Goal: Task Accomplishment & Management: Use online tool/utility

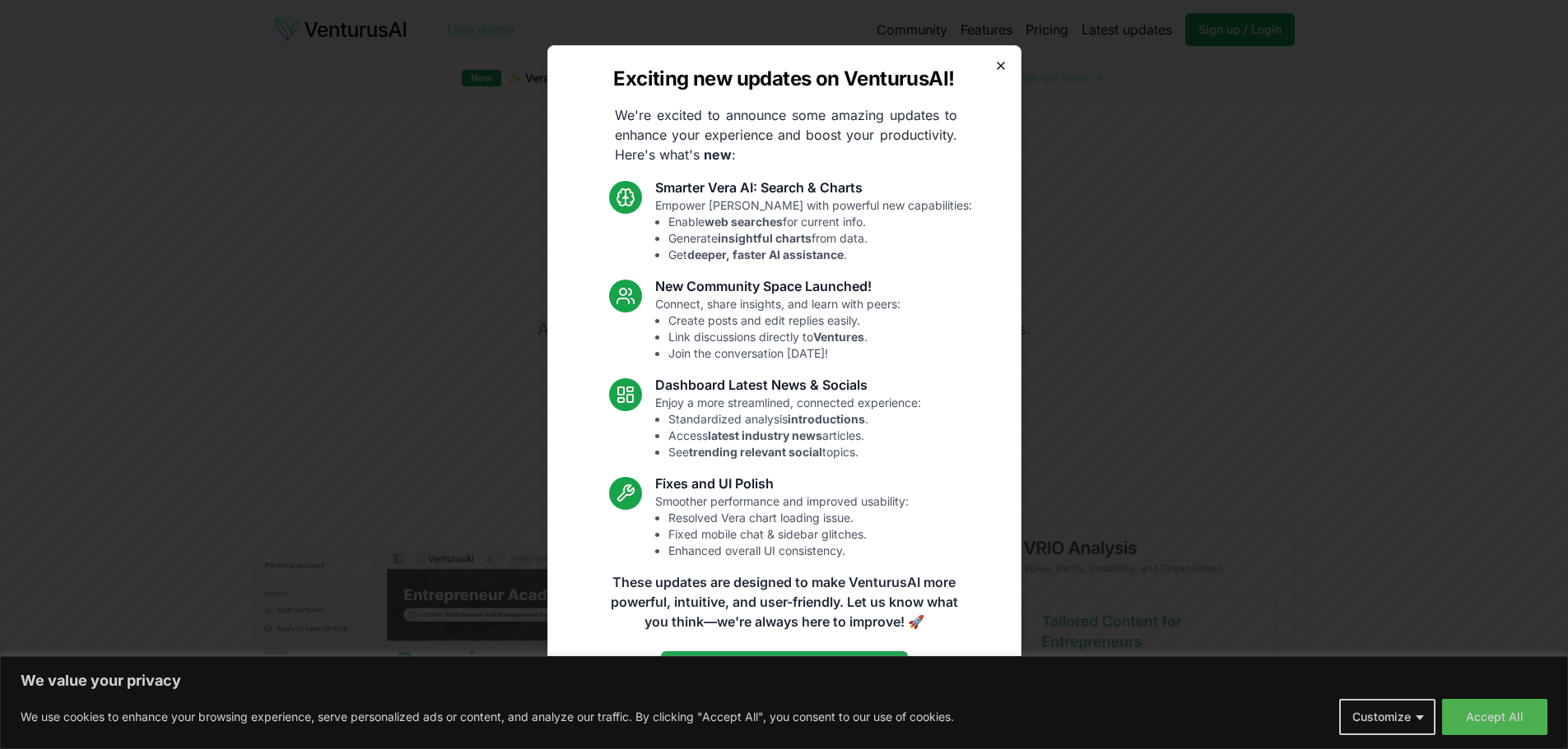
click at [999, 63] on icon "button" at bounding box center [1000, 65] width 13 height 13
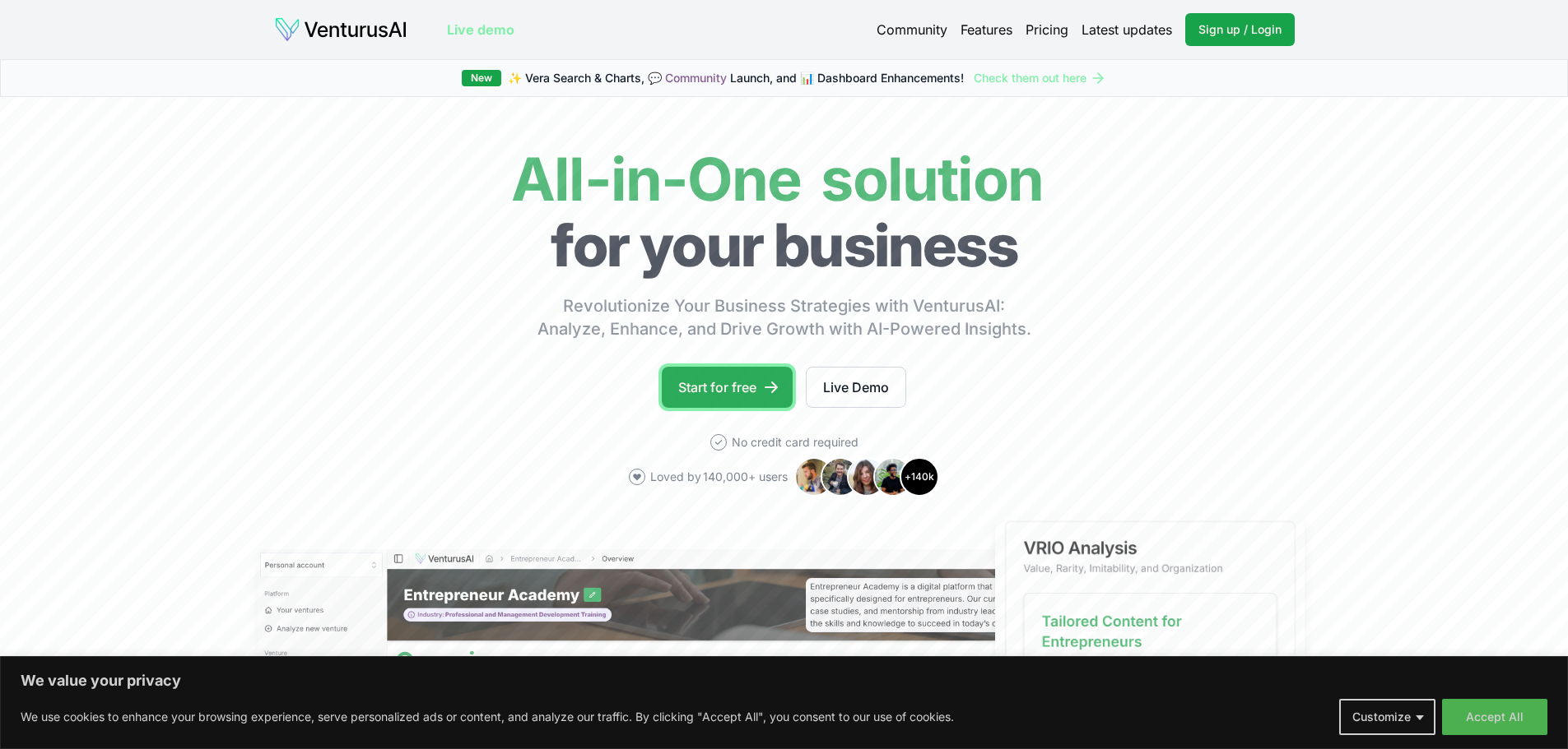
click at [733, 374] on link "Start for free" at bounding box center [727, 387] width 131 height 41
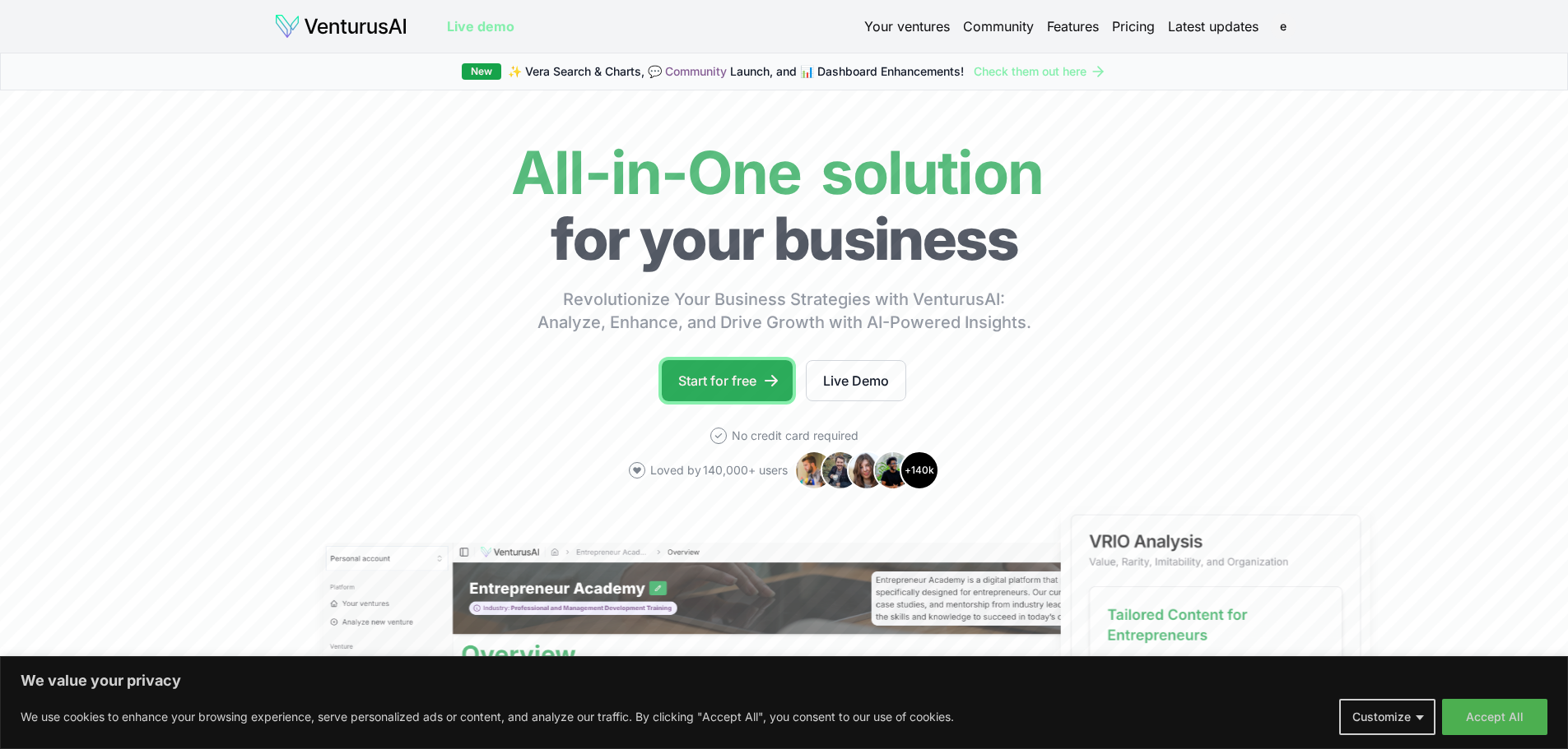
click at [711, 378] on link "Start for free" at bounding box center [727, 380] width 131 height 41
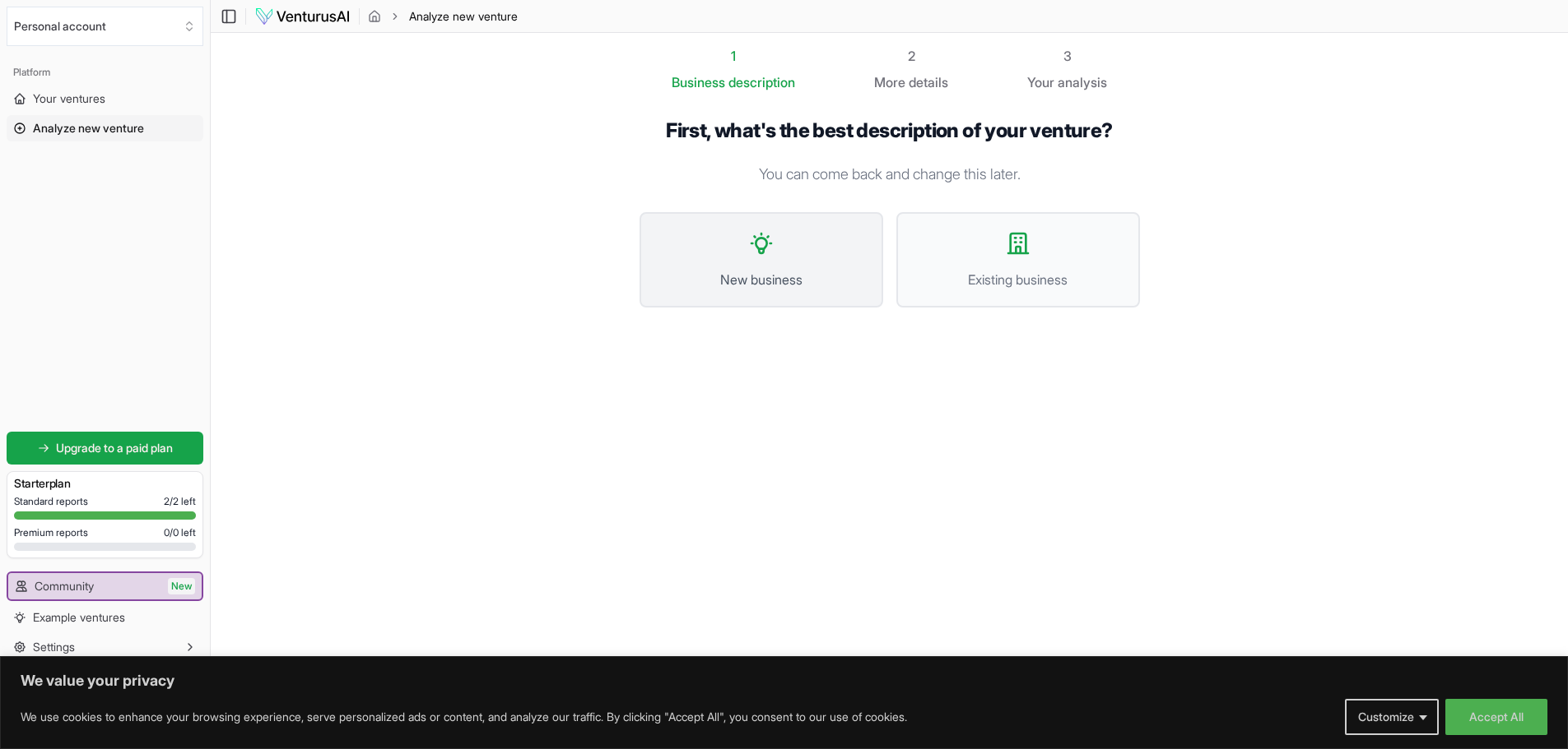
click at [769, 257] on button "New business" at bounding box center [761, 260] width 243 height 96
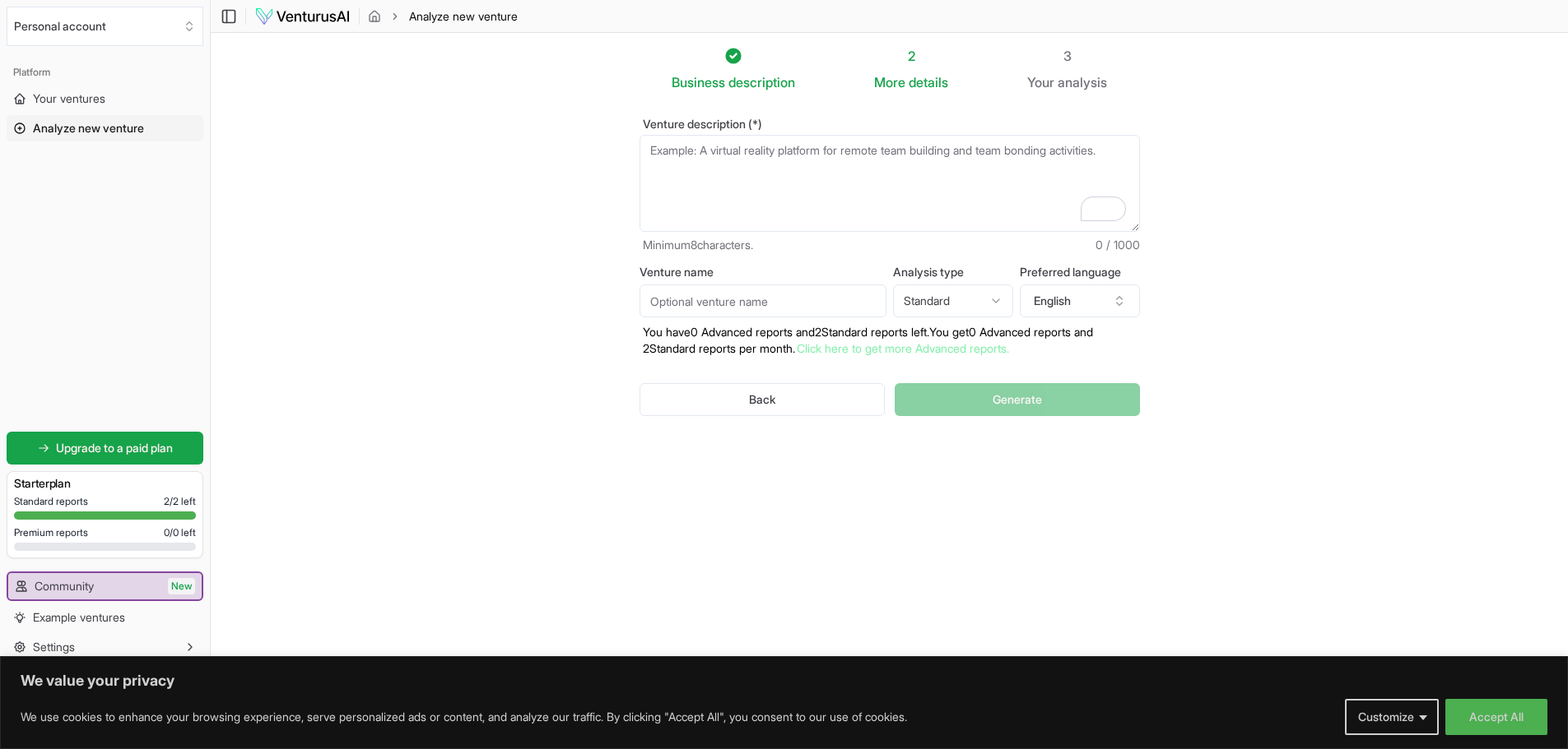
paste textarea "create an ai centric compay owned by a physician with a medical license in [GEO…"
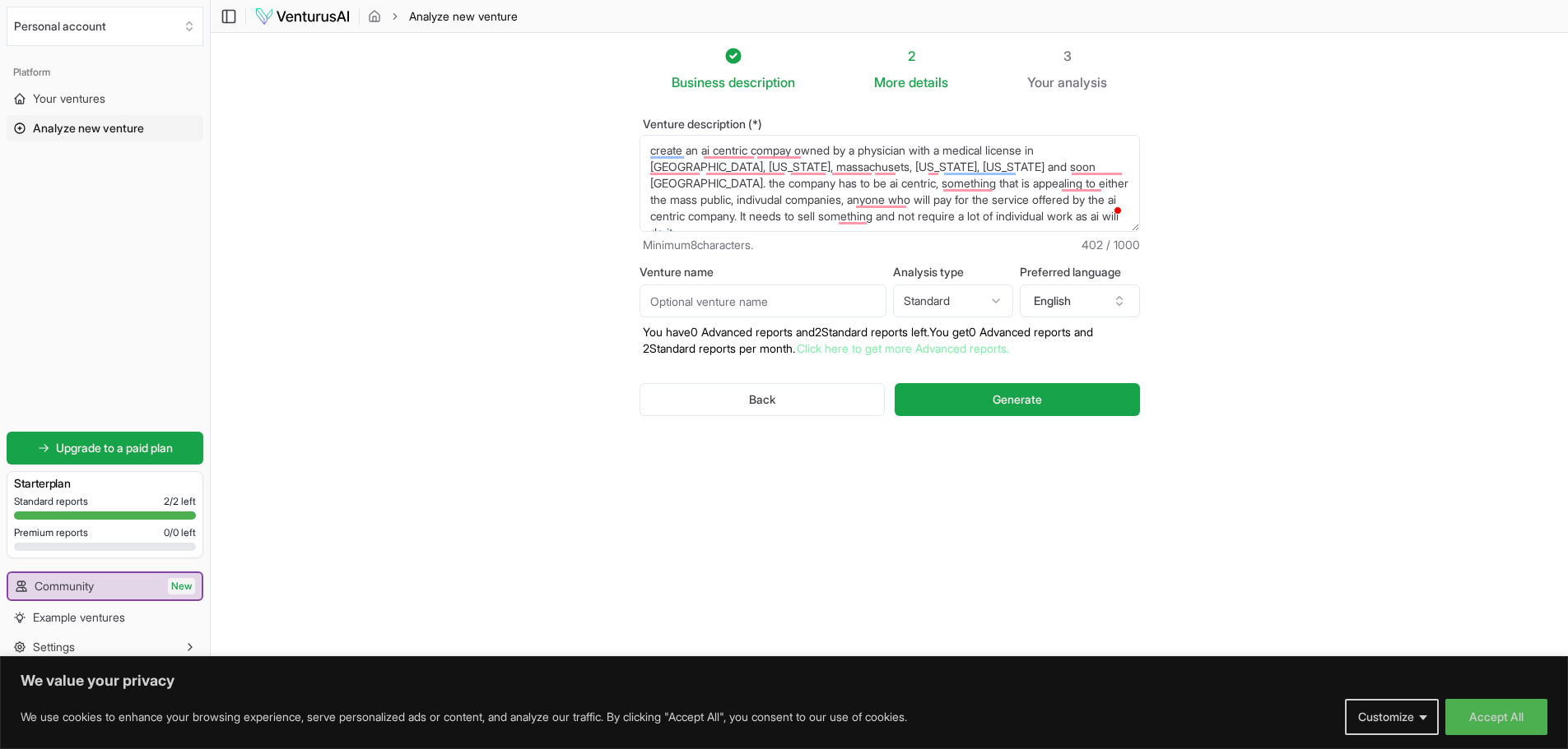
paste textarea "nothing that offers advice due to liability issues"
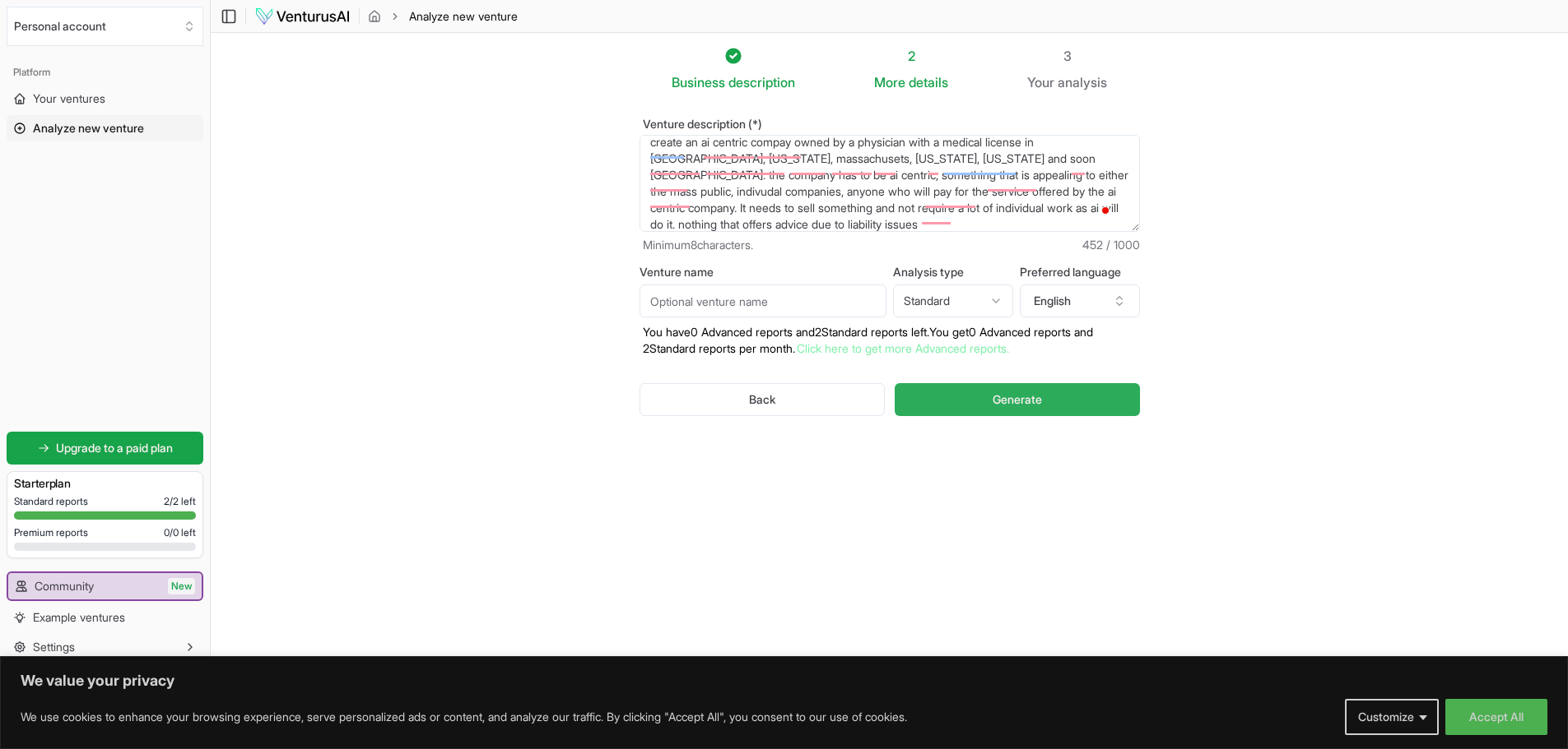
scroll to position [8, 0]
paste textarea "something that doesn't already exist and has a moat"
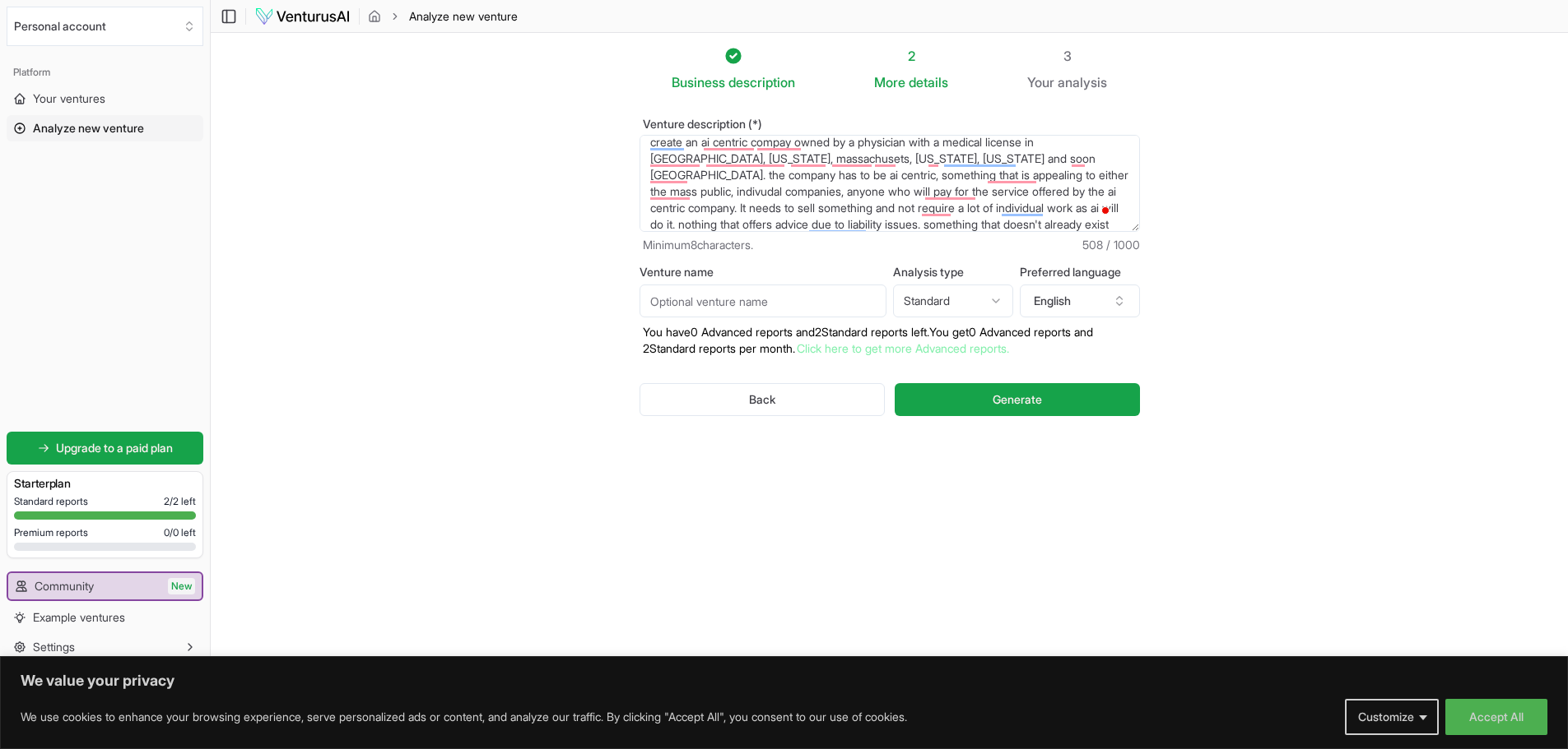
paste textarea "what about a physician financial newsletter - for example- Medical Investing Ed…"
type textarea "create an ai centric compay owned by a physician with a medical license in [GEO…"
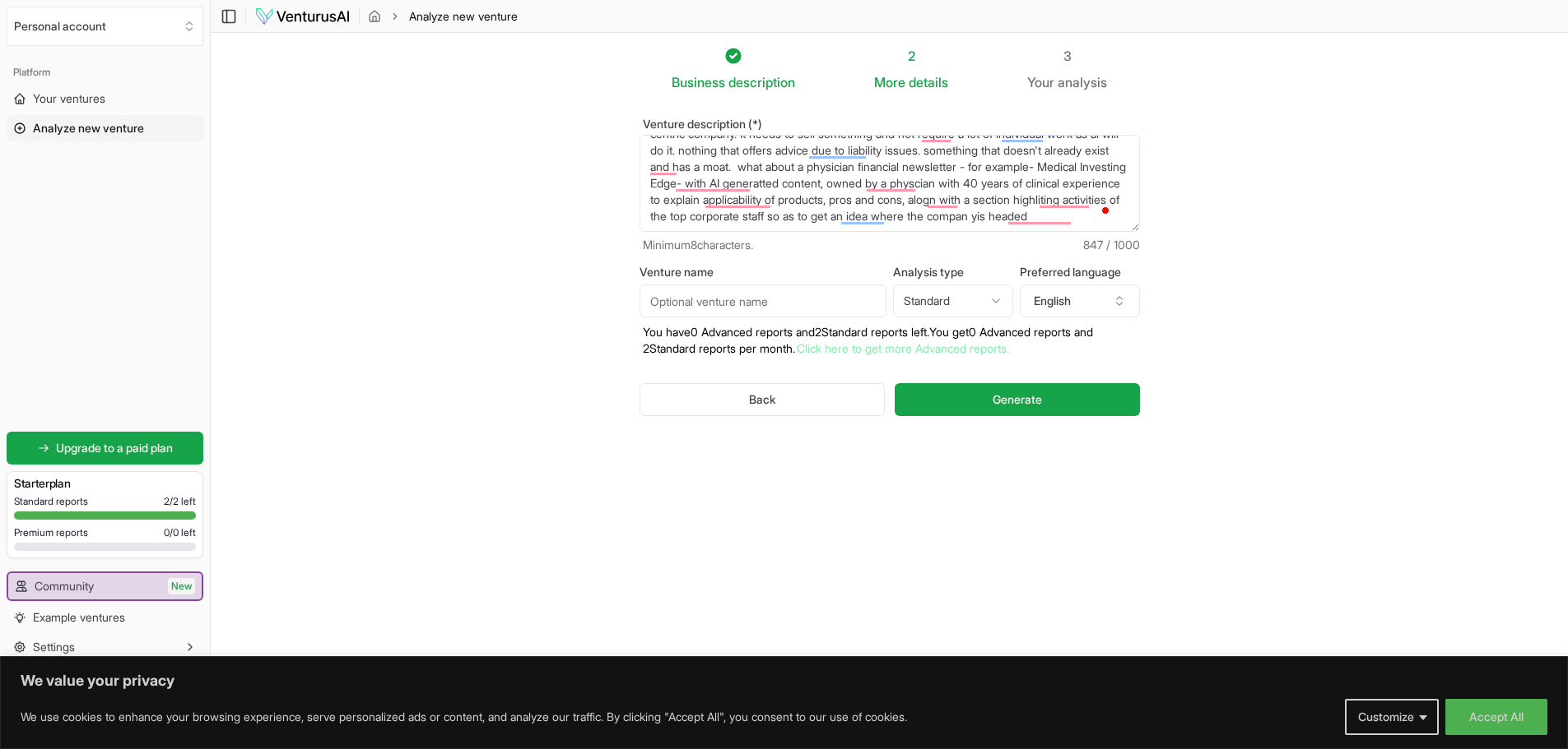
click at [690, 307] on input "Venture name" at bounding box center [763, 301] width 247 height 33
type input "Medical Investing Edge"
click at [993, 301] on html "We value your privacy We use cookies to enhance your browsing experience, serve…" at bounding box center [784, 374] width 1568 height 749
select select "advanced"
click at [946, 398] on button "Generate" at bounding box center [1016, 400] width 244 height 33
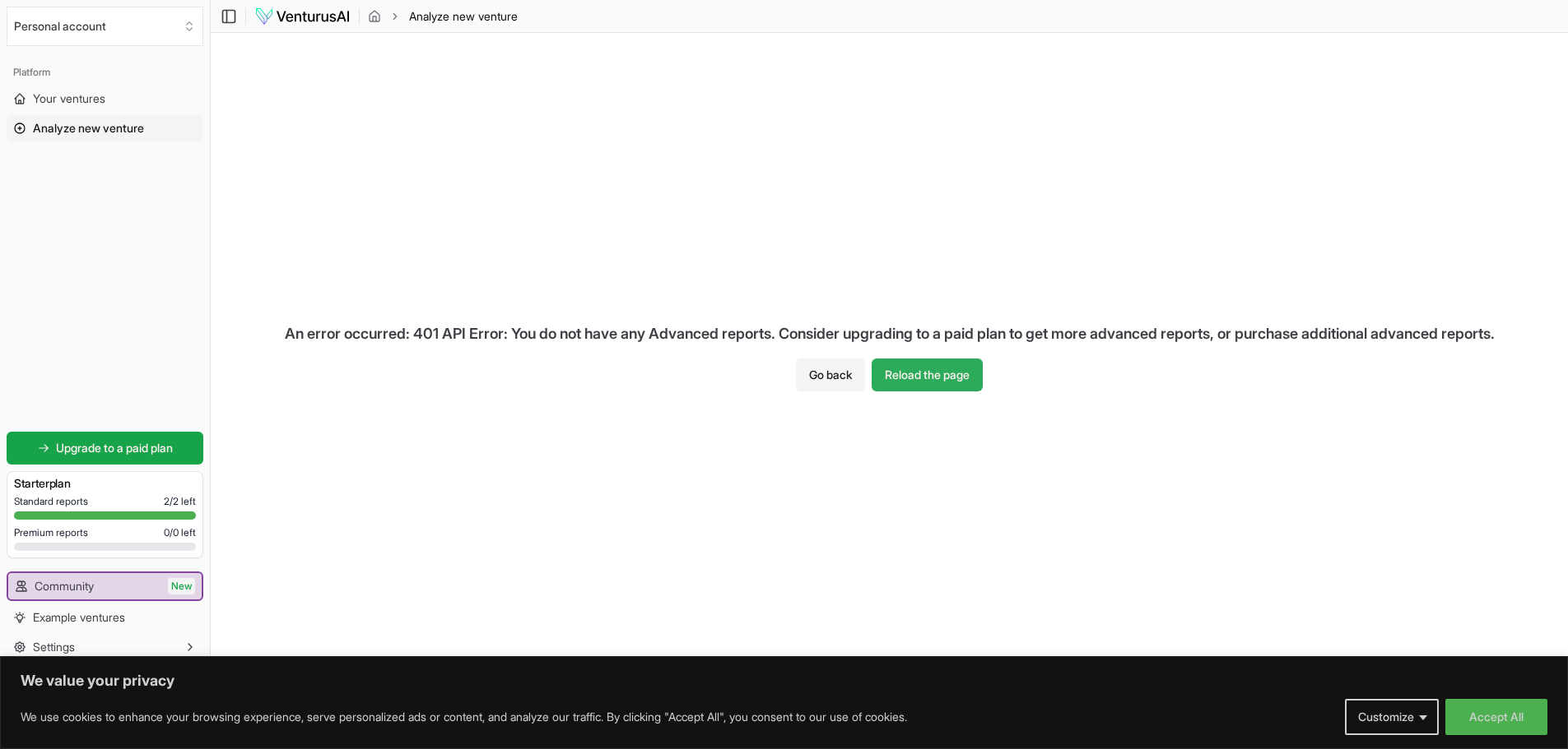
click at [928, 377] on button "Reload the page" at bounding box center [926, 375] width 112 height 33
